Goal: Task Accomplishment & Management: Manage account settings

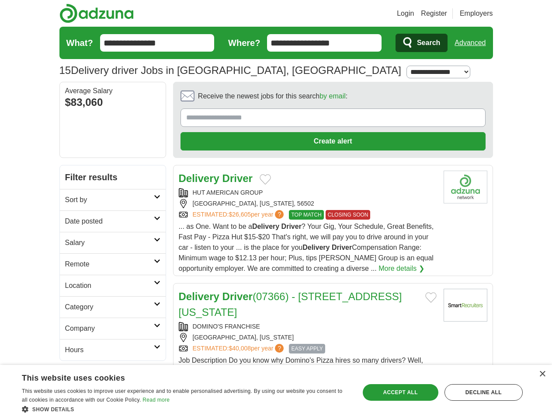
click at [414, 14] on link "Login" at bounding box center [405, 13] width 17 height 10
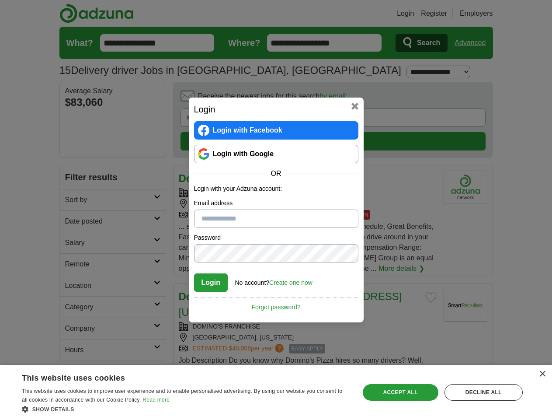
click at [487, 14] on div "Login Login with Facebook Login with Google OR Login with your Adzuna account: …" at bounding box center [276, 210] width 552 height 420
click at [474, 43] on div "Login Login with Facebook Login with Google OR Login with your Adzuna account: …" at bounding box center [276, 210] width 552 height 420
click at [309, 98] on div "Login Login with Facebook Login with Google OR Login with your Adzuna account: …" at bounding box center [276, 210] width 175 height 225
click at [511, 99] on div "Login Login with Facebook Login with Google OR Login with your Adzuna account: …" at bounding box center [276, 210] width 552 height 420
click at [73, 157] on div "Login Login with Facebook Login with Google OR Login with your Adzuna account: …" at bounding box center [276, 210] width 552 height 420
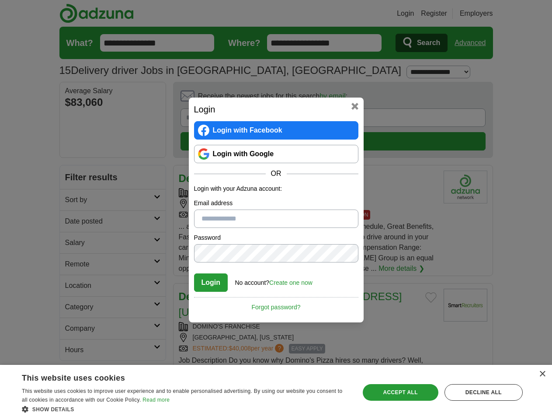
click at [73, 179] on div "Login Login with Facebook Login with Google OR Login with your Adzuna account: …" at bounding box center [276, 210] width 552 height 420
click at [73, 200] on div "Login Login with Facebook Login with Google OR Login with your Adzuna account: …" at bounding box center [276, 210] width 552 height 420
click at [73, 222] on div "Login Login with Facebook Login with Google OR Login with your Adzuna account: …" at bounding box center [276, 210] width 552 height 420
click at [73, 243] on div "Login Login with Facebook Login with Google OR Login with your Adzuna account: …" at bounding box center [276, 210] width 552 height 420
